Goal: Task Accomplishment & Management: Complete application form

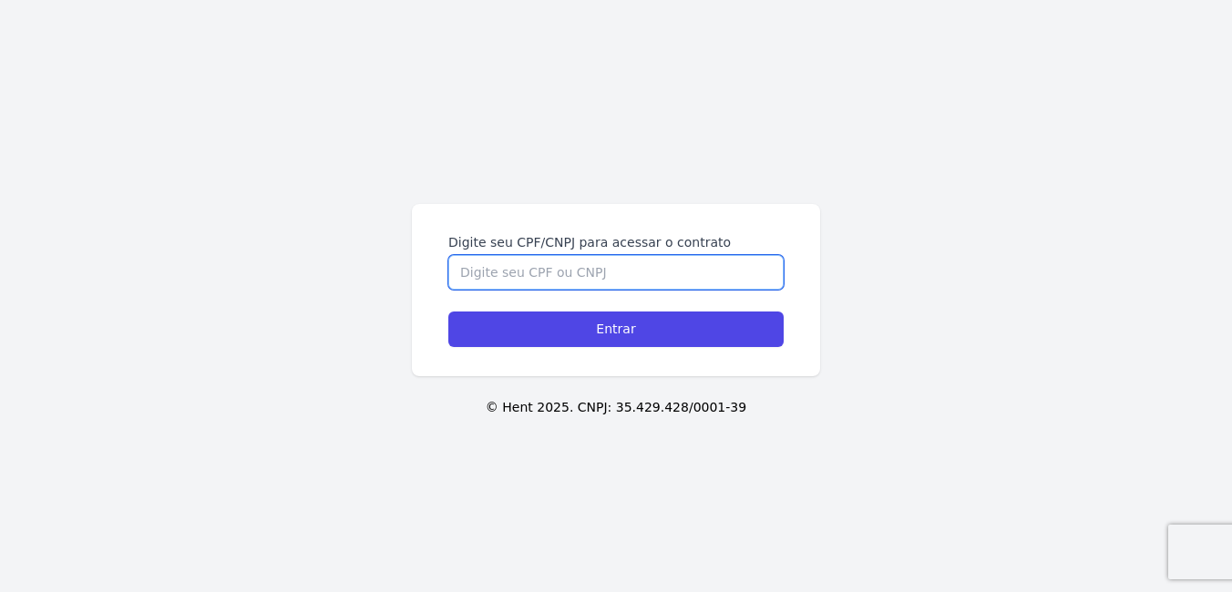
click at [649, 272] on input "Digite seu CPF/CNPJ para acessar o contrato" at bounding box center [615, 272] width 335 height 35
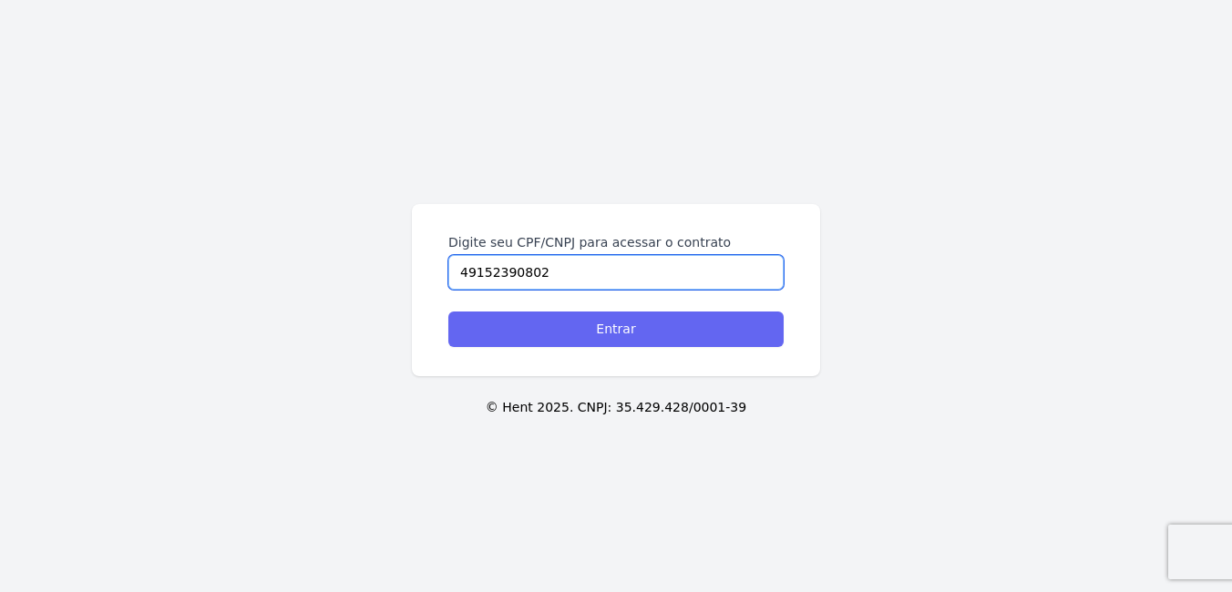
type input "49152390802"
click at [628, 326] on input "Entrar" at bounding box center [615, 330] width 335 height 36
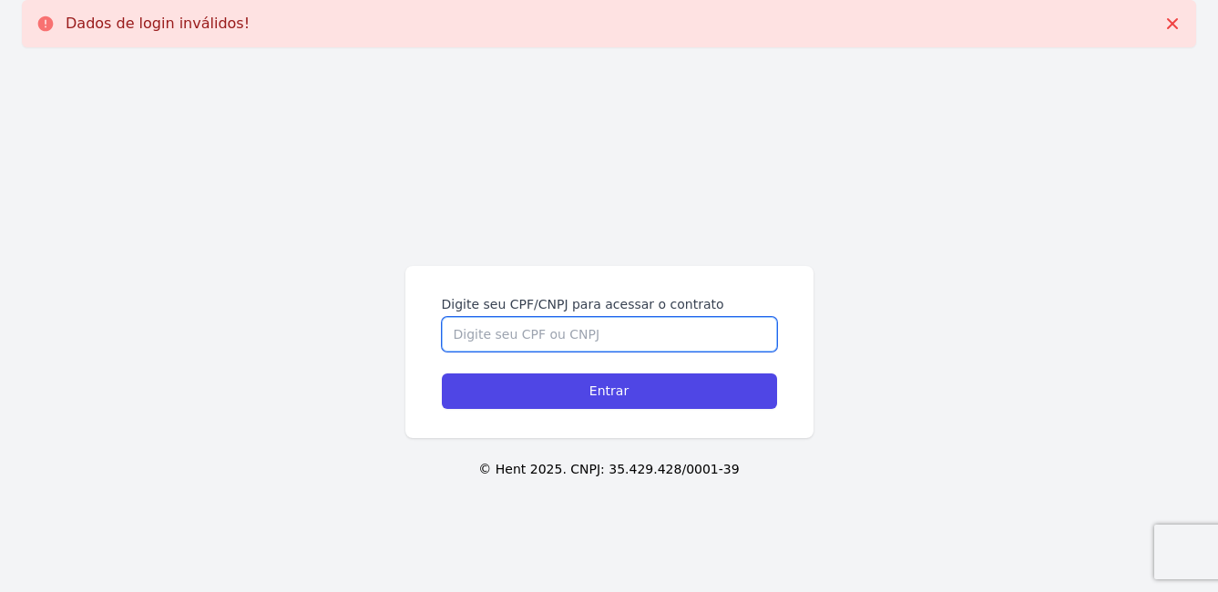
click at [572, 331] on input "Digite seu CPF/CNPJ para acessar o contrato" at bounding box center [609, 334] width 335 height 35
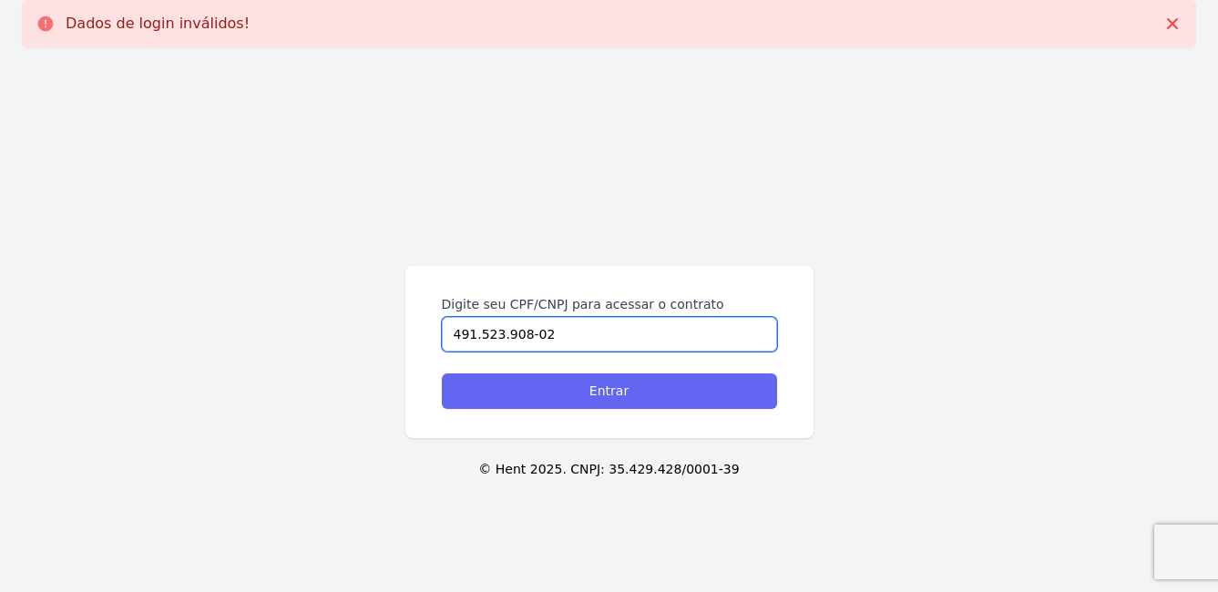
type input "491.523.908-02"
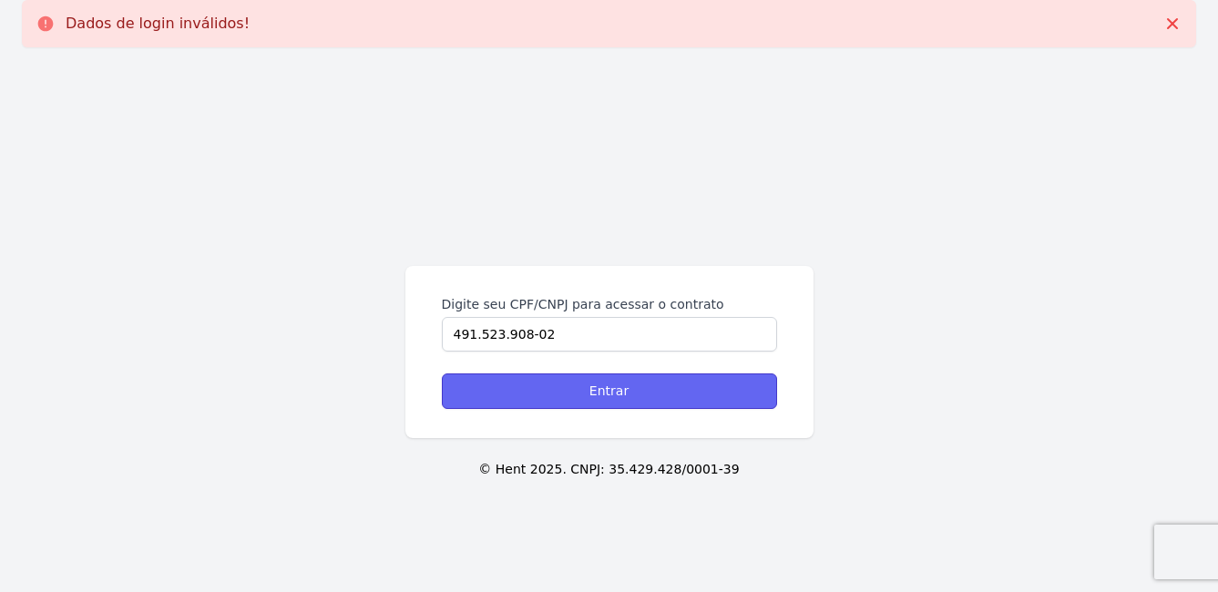
click at [572, 400] on input "Entrar" at bounding box center [609, 392] width 335 height 36
